Goal: Transaction & Acquisition: Book appointment/travel/reservation

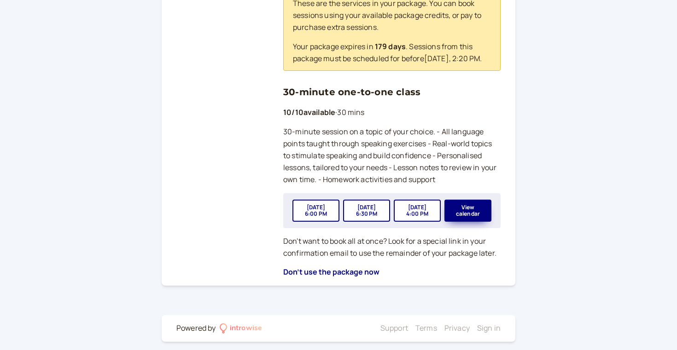
scroll to position [339, 0]
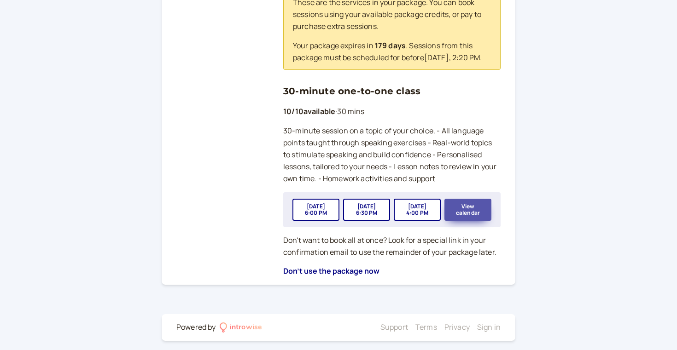
click at [468, 210] on button "View calendar" at bounding box center [467, 210] width 47 height 22
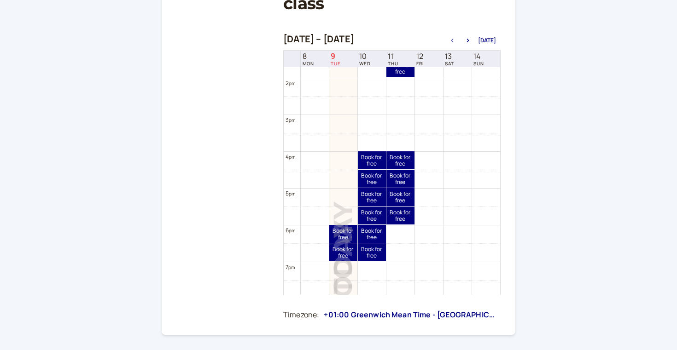
scroll to position [170, 0]
click at [367, 235] on link "Book for free free" at bounding box center [372, 235] width 28 height 18
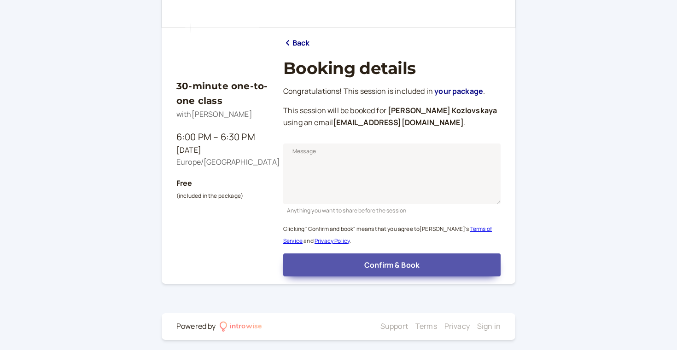
click at [379, 263] on span "Confirm & Book" at bounding box center [391, 265] width 55 height 10
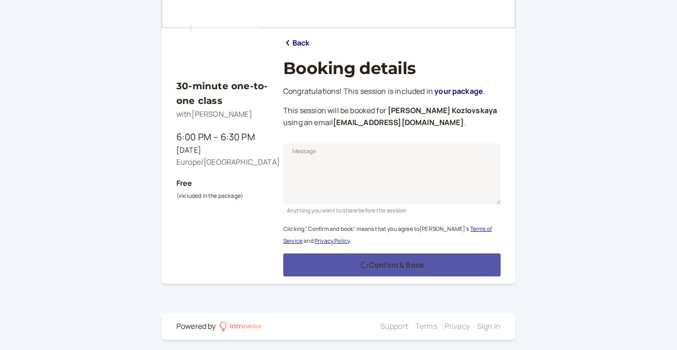
scroll to position [60, 0]
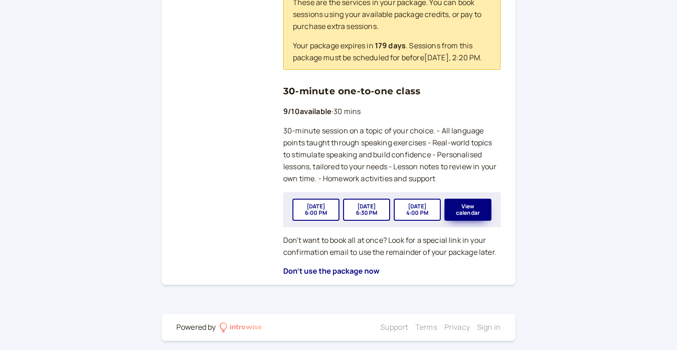
scroll to position [345, 0]
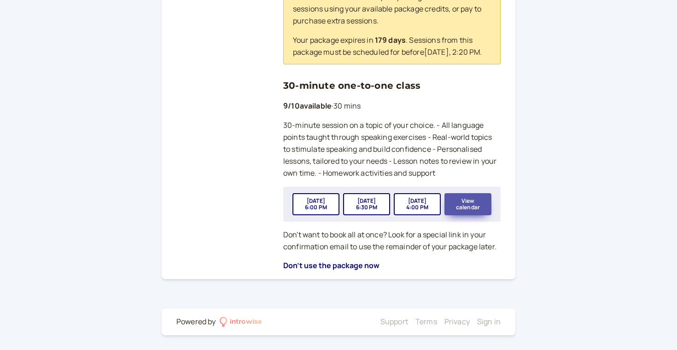
click at [475, 207] on button "View calendar" at bounding box center [467, 204] width 47 height 22
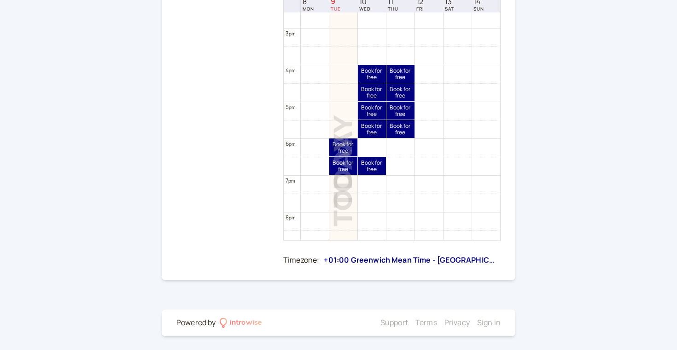
scroll to position [527, 0]
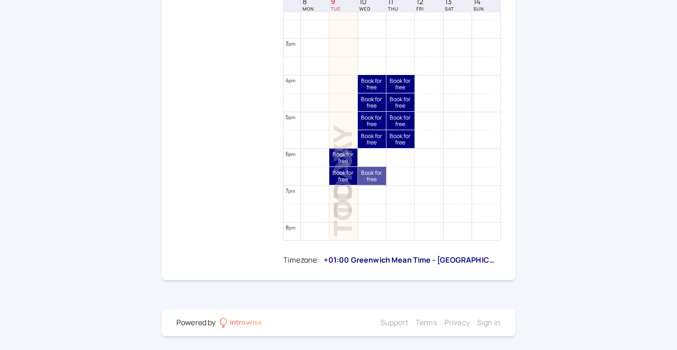
click at [369, 177] on link "Book for free free" at bounding box center [372, 176] width 28 height 18
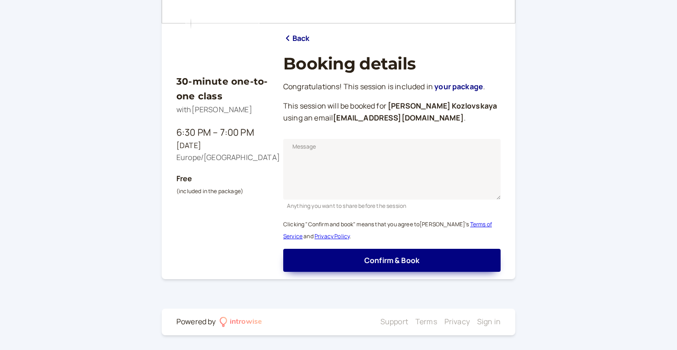
scroll to position [86, 0]
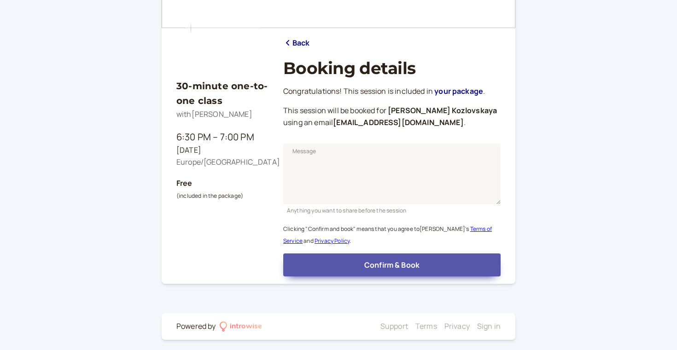
click at [395, 263] on span "Confirm & Book" at bounding box center [391, 265] width 55 height 10
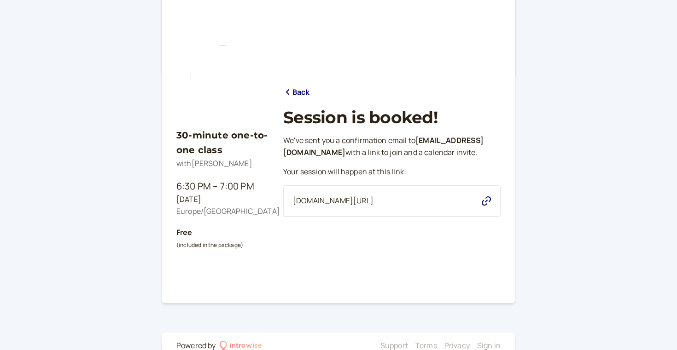
scroll to position [37, 0]
click at [193, 209] on div "Europe/[GEOGRAPHIC_DATA]" at bounding box center [222, 212] width 92 height 12
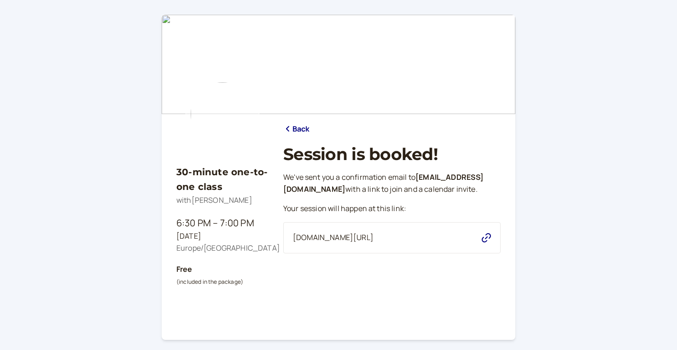
scroll to position [0, 0]
click at [253, 303] on div "30-minute one-to-one class with [PERSON_NAME] 6:30 PM – 7:00 PM [DATE] Europe/[…" at bounding box center [222, 242] width 92 height 182
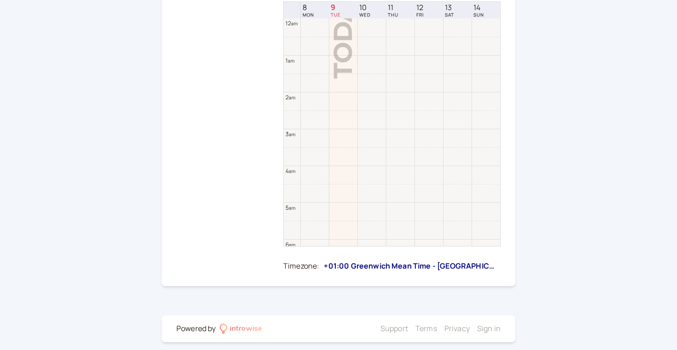
scroll to position [295, 0]
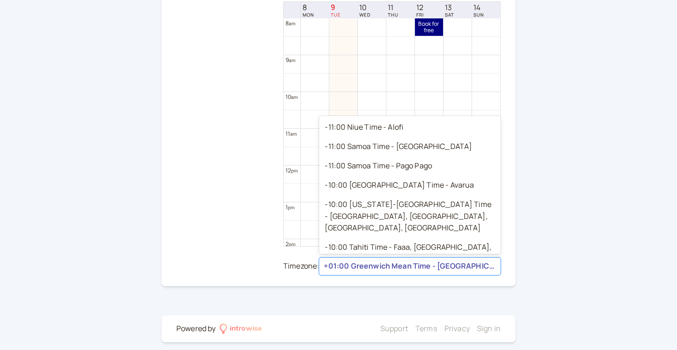
click at [332, 264] on div "+01:00 Greenwich Mean Time - [GEOGRAPHIC_DATA], [GEOGRAPHIC_DATA], [GEOGRAPHIC_…" at bounding box center [410, 267] width 172 height 12
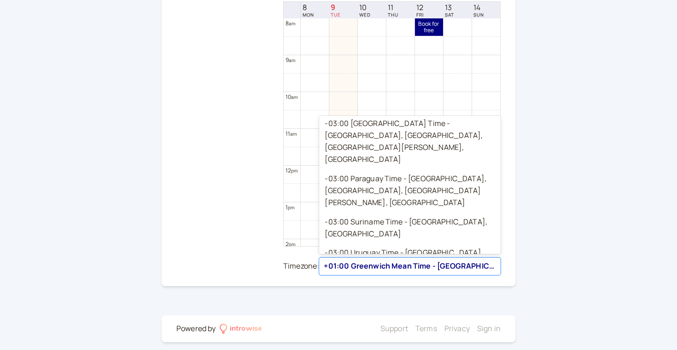
click at [257, 271] on div at bounding box center [222, 105] width 92 height 348
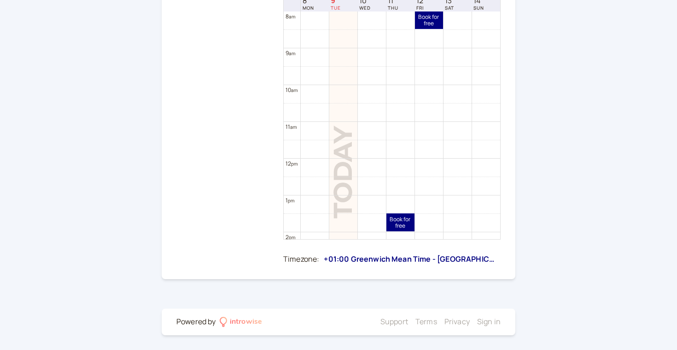
scroll to position [226, 0]
